Goal: Information Seeking & Learning: Learn about a topic

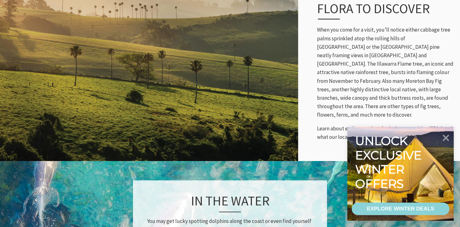
scroll to position [371, 0]
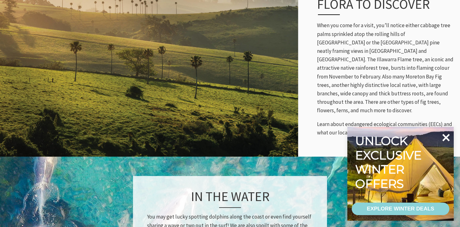
click at [444, 133] on icon at bounding box center [446, 137] width 15 height 15
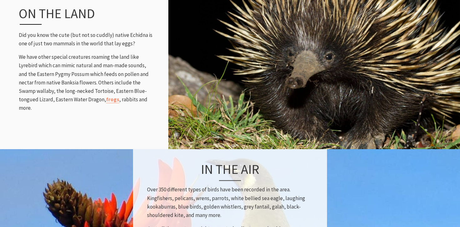
scroll to position [740, 0]
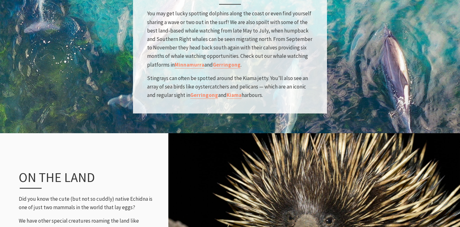
scroll to position [574, 0]
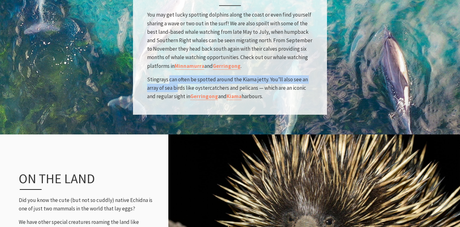
drag, startPoint x: 169, startPoint y: 69, endPoint x: 177, endPoint y: 78, distance: 12.0
click at [178, 78] on p "Stingrays can often be spotted around the Kiama jetty. You’ll also see an array…" at bounding box center [230, 88] width 166 height 26
click at [177, 75] on p "Stingrays can often be spotted around the Kiama jetty. You’ll also see an array…" at bounding box center [230, 88] width 166 height 26
drag, startPoint x: 181, startPoint y: 79, endPoint x: 152, endPoint y: 68, distance: 31.5
click at [152, 75] on p "Stingrays can often be spotted around the Kiama jetty. You’ll also see an array…" at bounding box center [230, 88] width 166 height 26
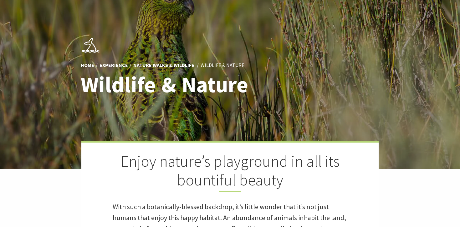
scroll to position [0, 0]
